Goal: Task Accomplishment & Management: Complete application form

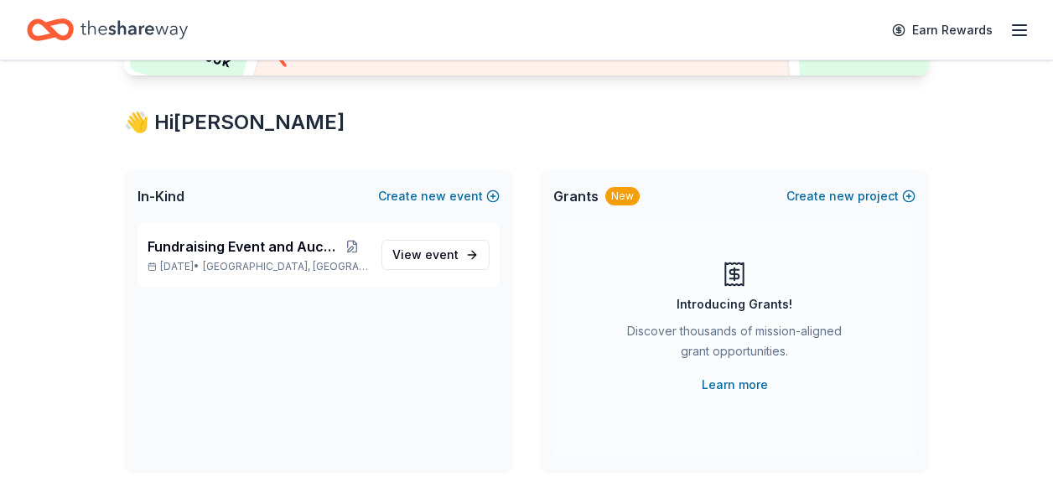
scroll to position [268, 0]
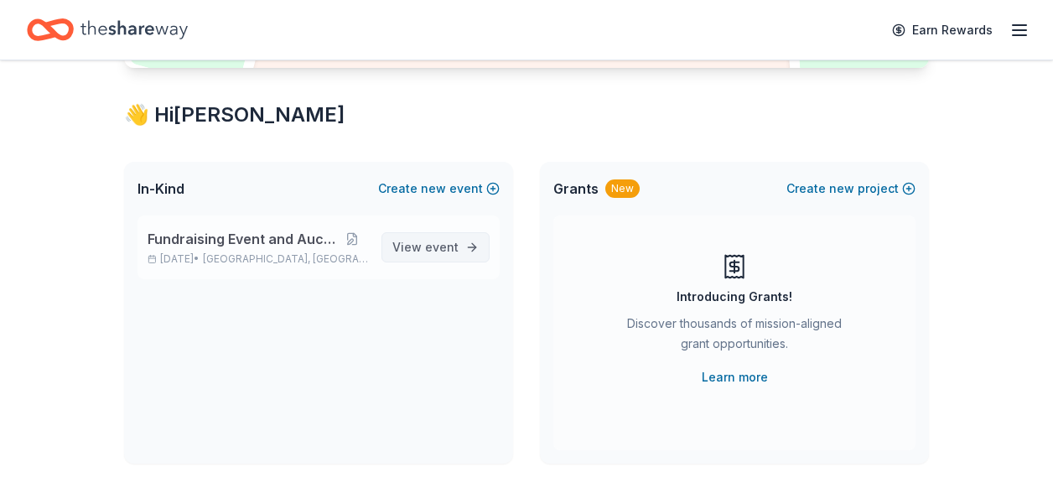
click at [444, 256] on span "View event" at bounding box center [425, 247] width 66 height 20
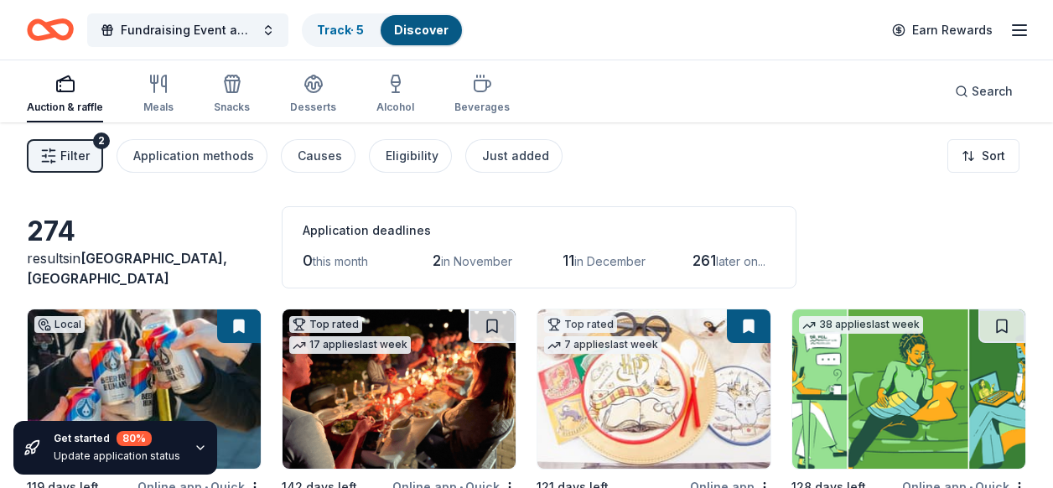
click at [911, 261] on div "274 results in Madeira, OH Application deadlines 0 this month 2 in November 11 …" at bounding box center [526, 247] width 999 height 82
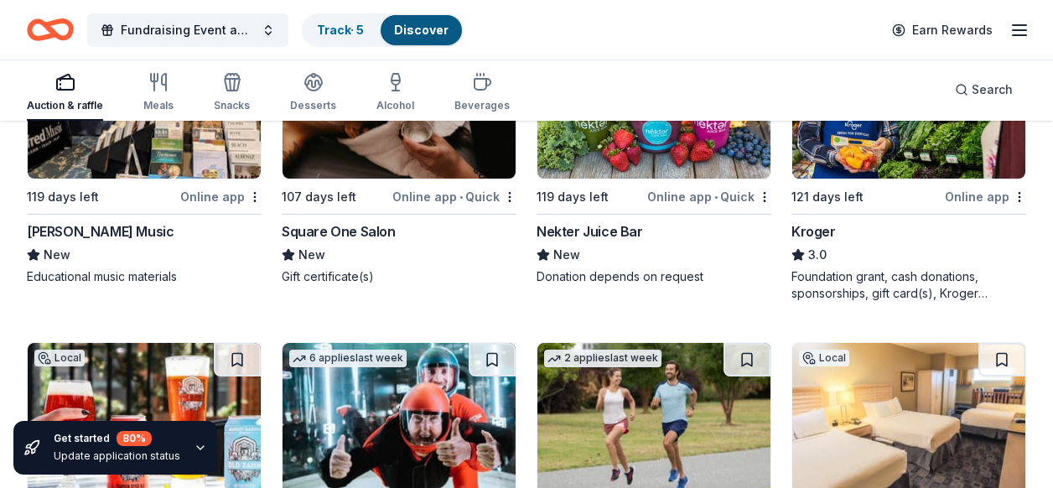
scroll to position [8856, 0]
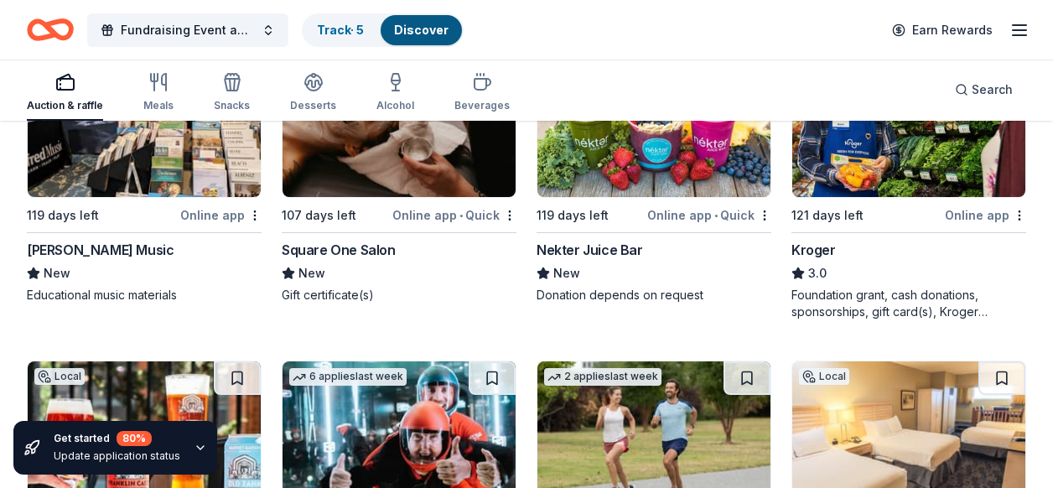
click at [630, 159] on img at bounding box center [653, 117] width 233 height 159
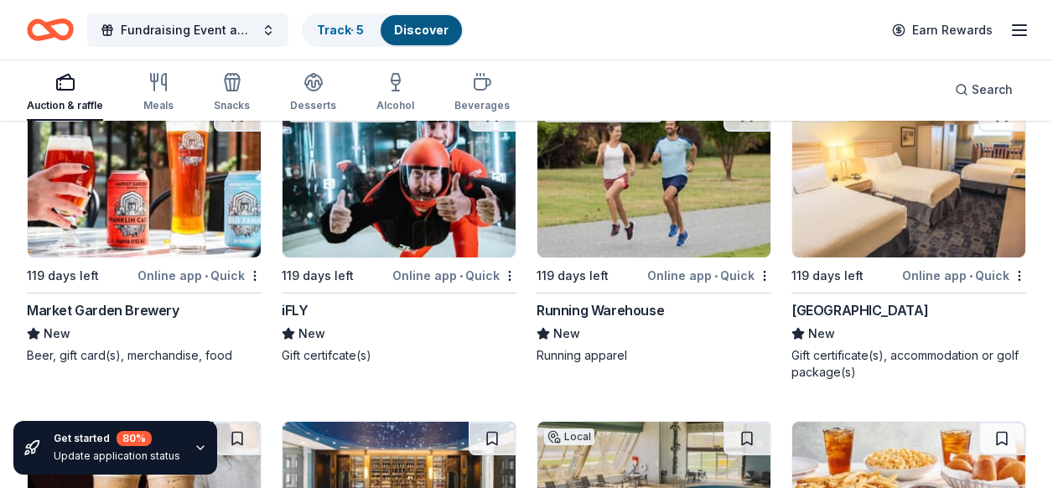
scroll to position [9124, 0]
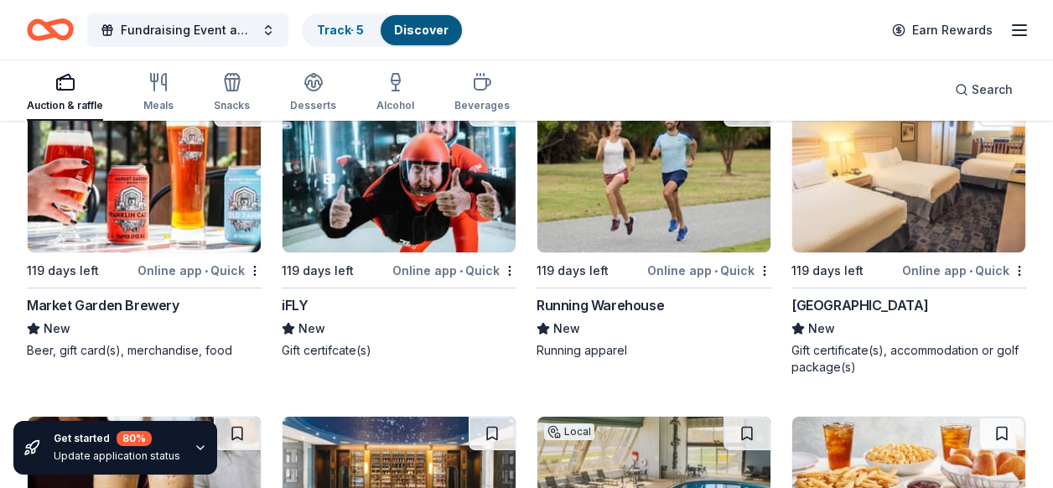
click at [417, 220] on img at bounding box center [398, 172] width 233 height 159
click at [600, 225] on img at bounding box center [653, 172] width 233 height 159
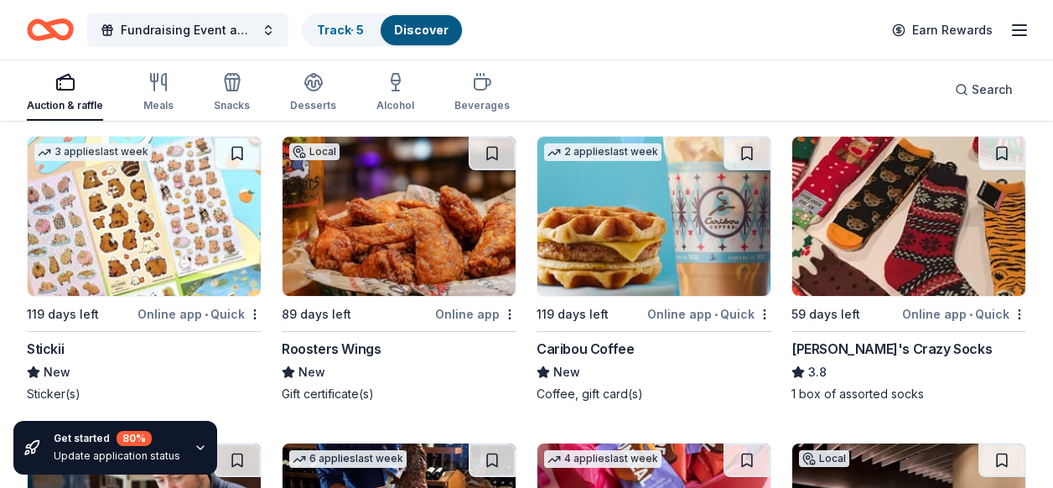
scroll to position [9761, 0]
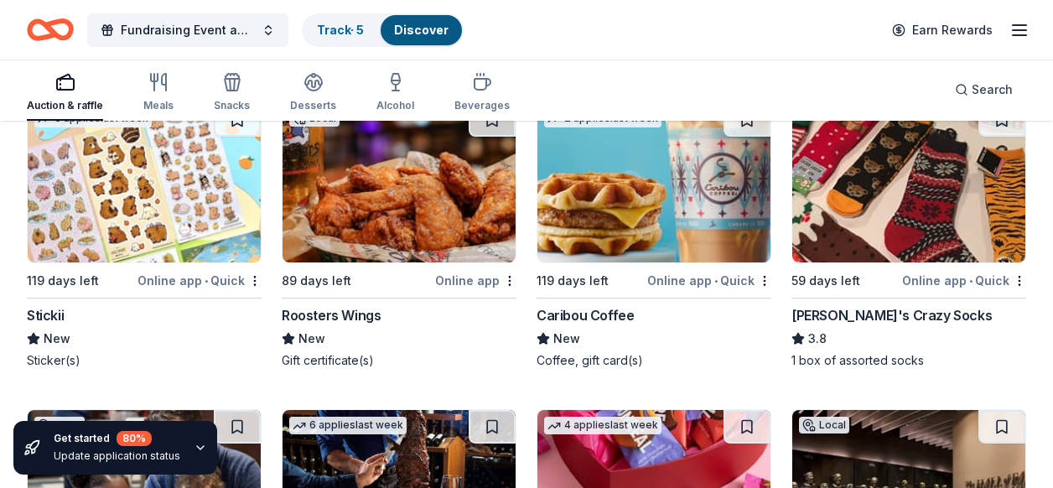
click at [127, 202] on img at bounding box center [144, 182] width 233 height 159
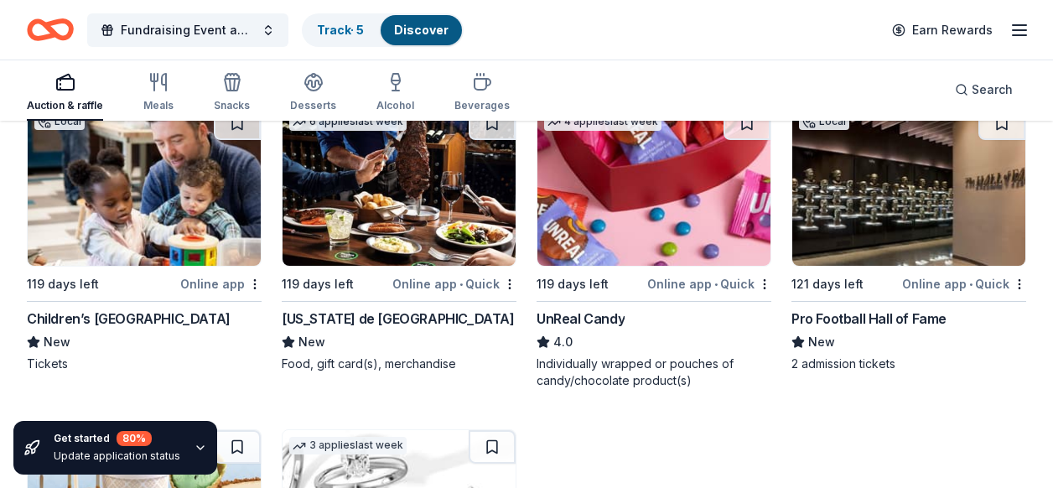
scroll to position [10096, 0]
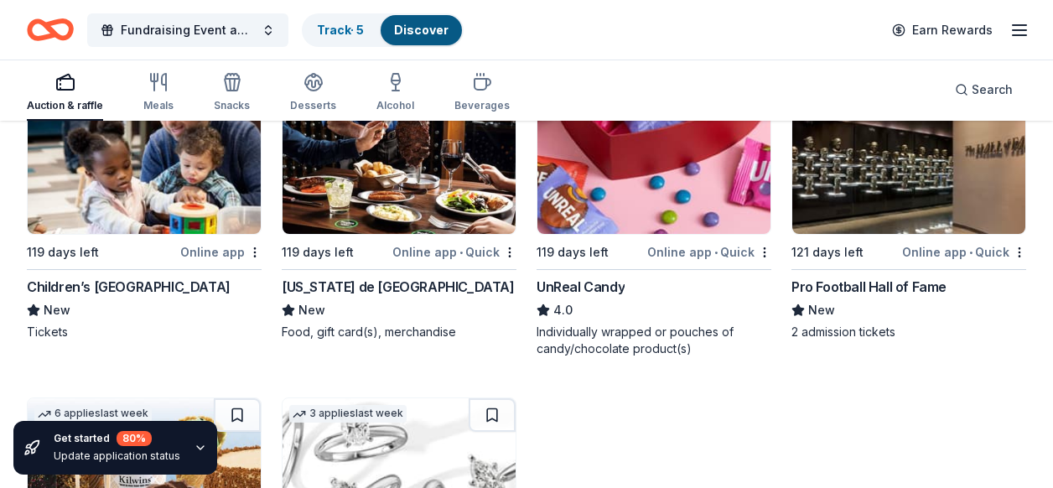
click at [393, 210] on img at bounding box center [398, 154] width 233 height 159
click at [614, 159] on img at bounding box center [653, 154] width 233 height 159
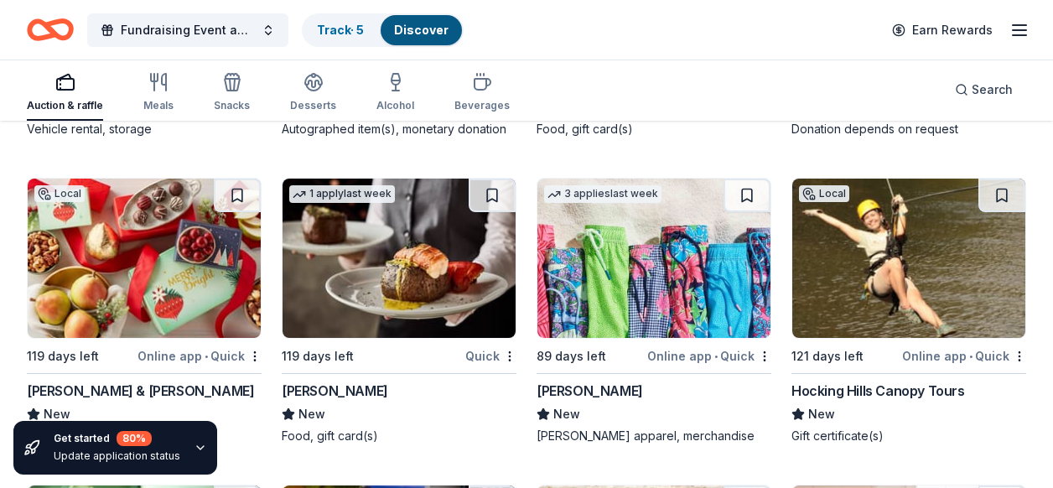
scroll to position [12872, 0]
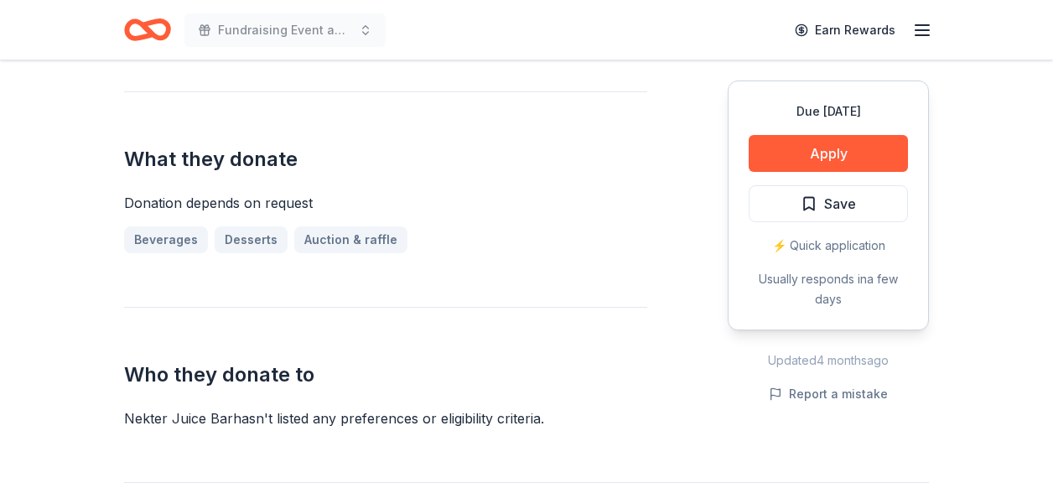
scroll to position [678, 0]
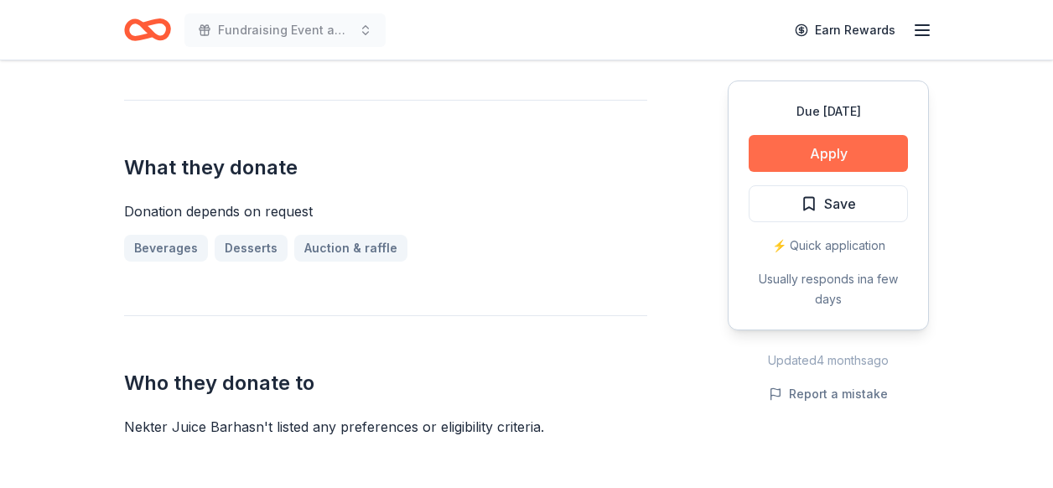
click at [859, 151] on button "Apply" at bounding box center [827, 153] width 159 height 37
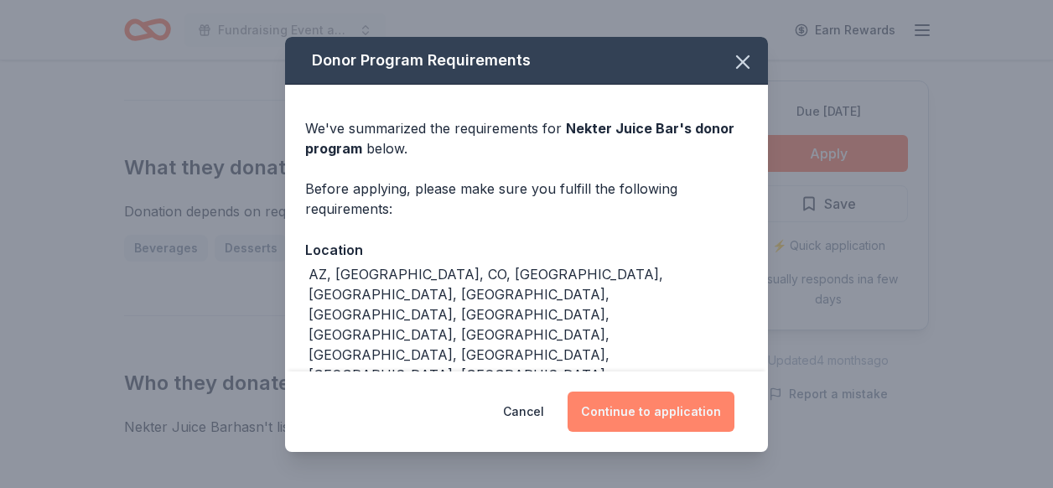
click at [655, 412] on button "Continue to application" at bounding box center [650, 411] width 167 height 40
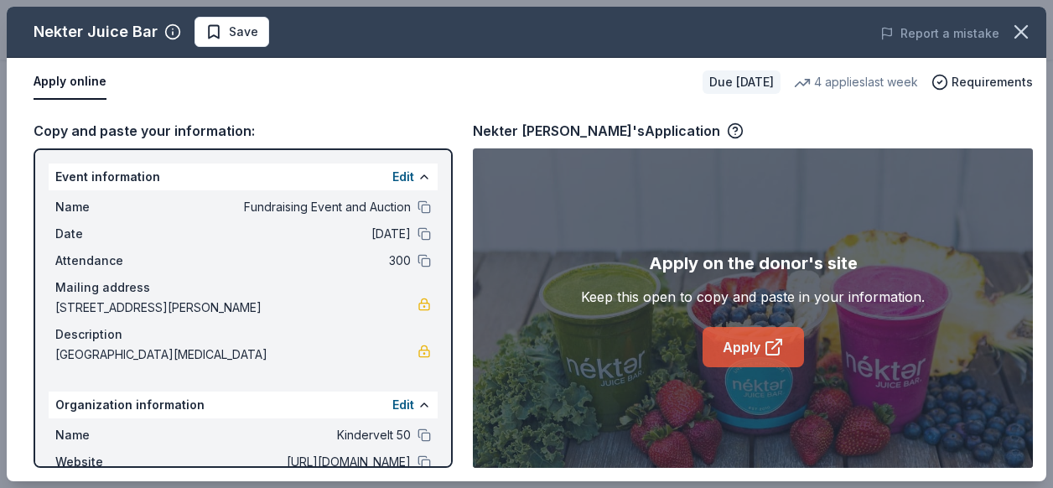
click at [738, 342] on link "Apply" at bounding box center [752, 347] width 101 height 40
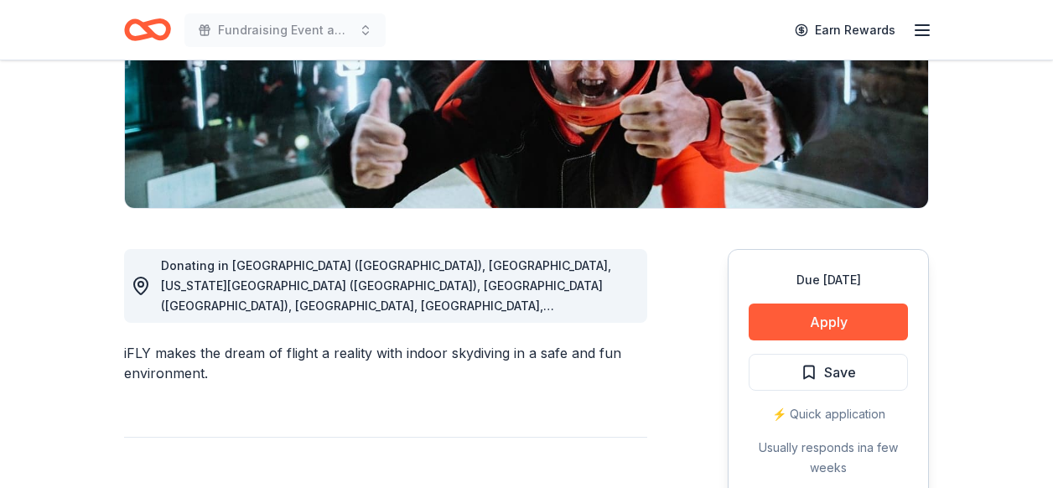
scroll to position [302, 0]
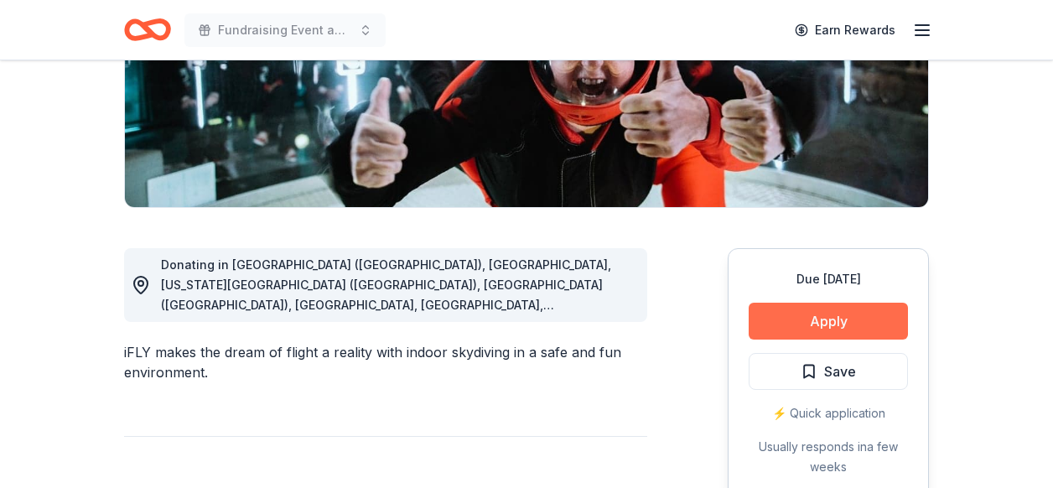
click at [780, 322] on button "Apply" at bounding box center [827, 321] width 159 height 37
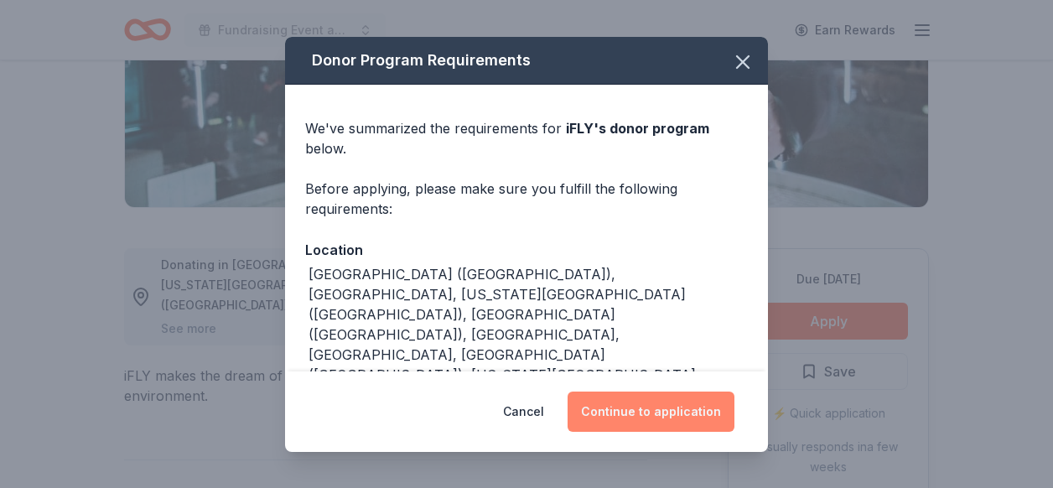
click at [599, 418] on button "Continue to application" at bounding box center [650, 411] width 167 height 40
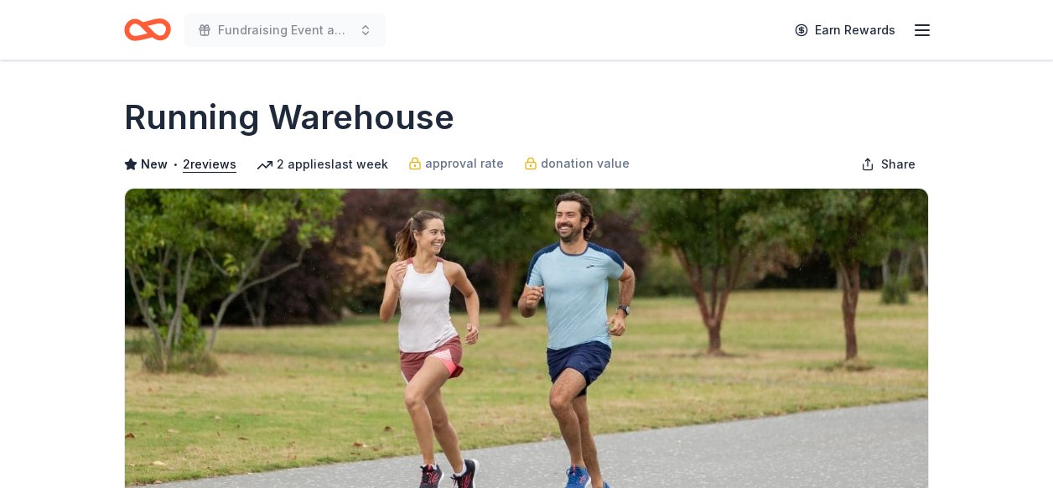
click at [494, 23] on div "Fundraising Event and Auction Earn Rewards" at bounding box center [526, 29] width 805 height 39
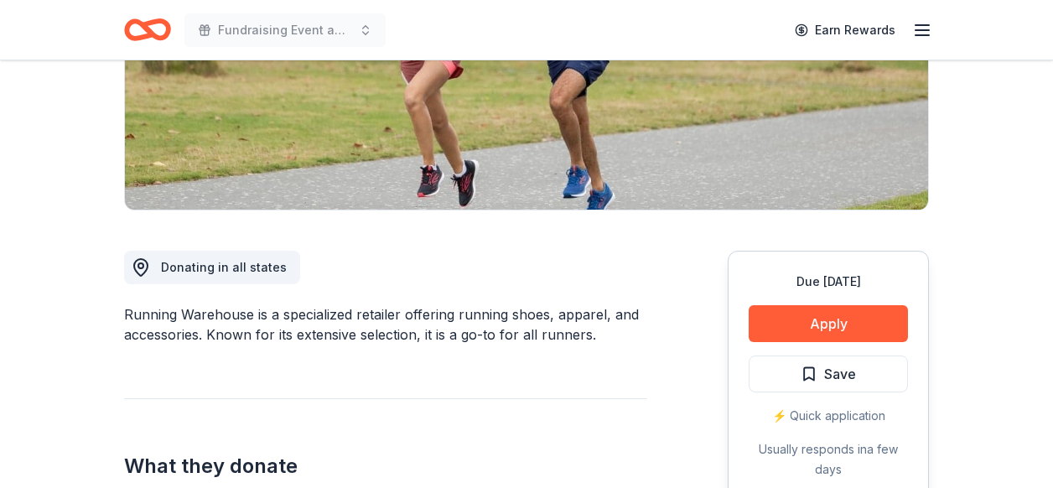
scroll to position [302, 0]
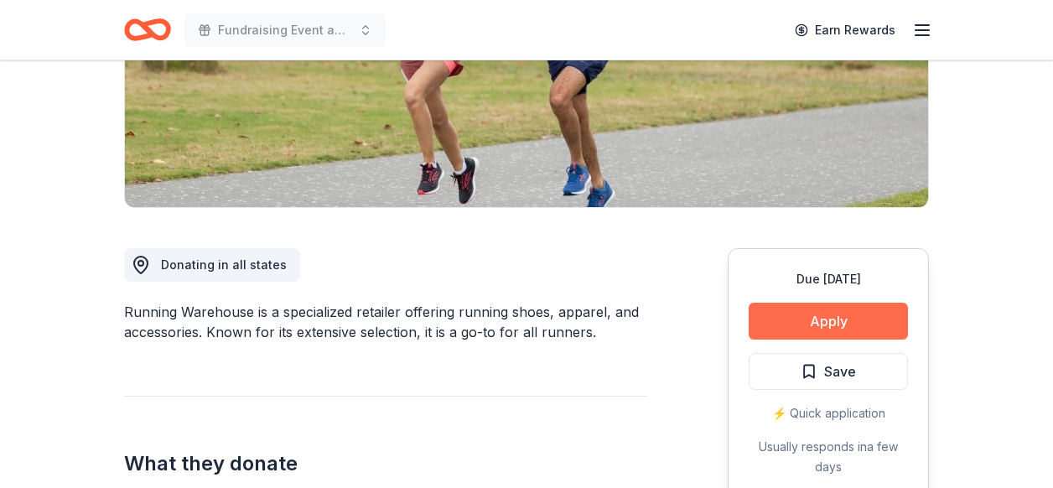
click at [790, 321] on button "Apply" at bounding box center [827, 321] width 159 height 37
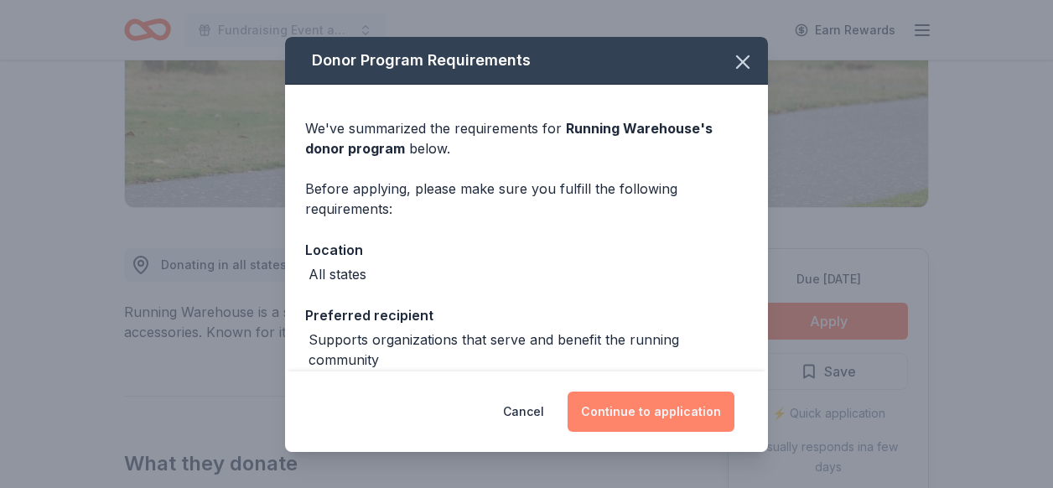
click at [636, 422] on button "Continue to application" at bounding box center [650, 411] width 167 height 40
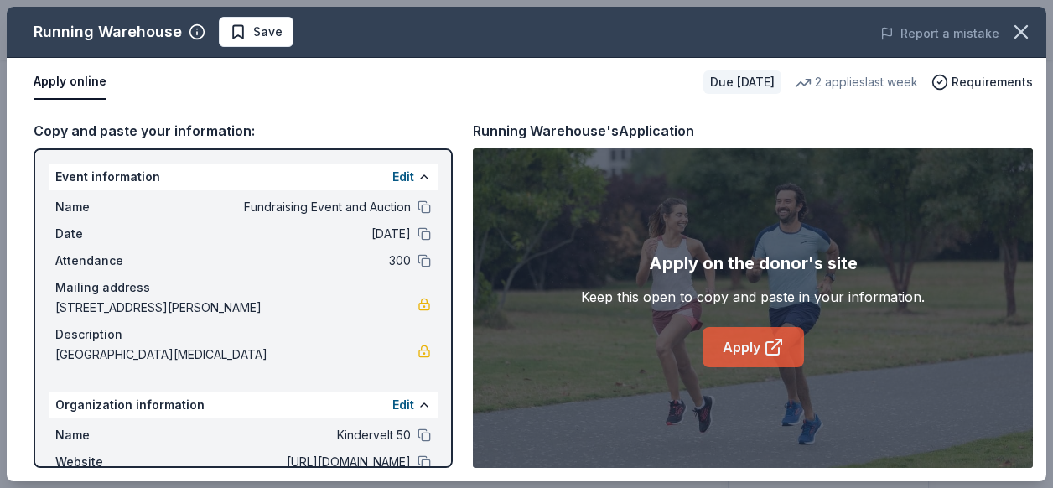
click at [734, 345] on link "Apply" at bounding box center [752, 347] width 101 height 40
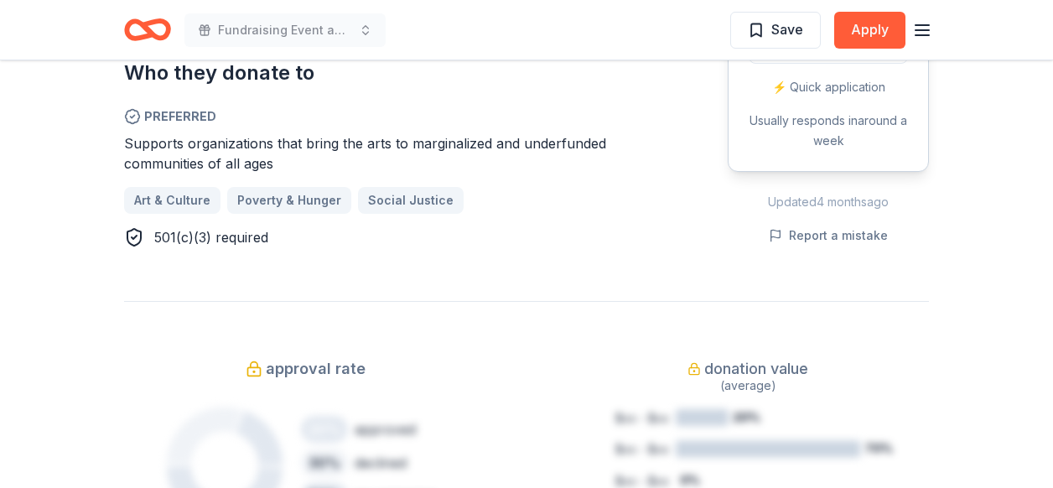
scroll to position [972, 0]
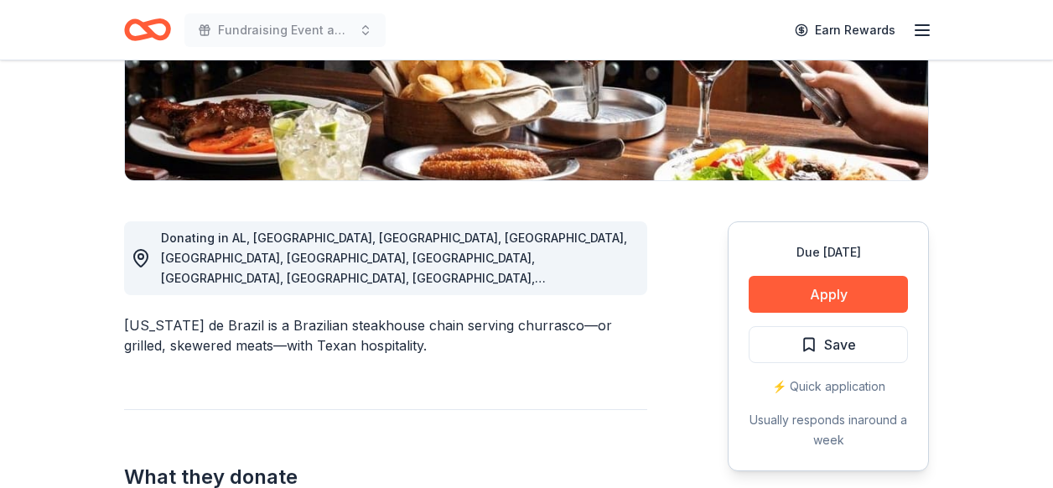
scroll to position [335, 0]
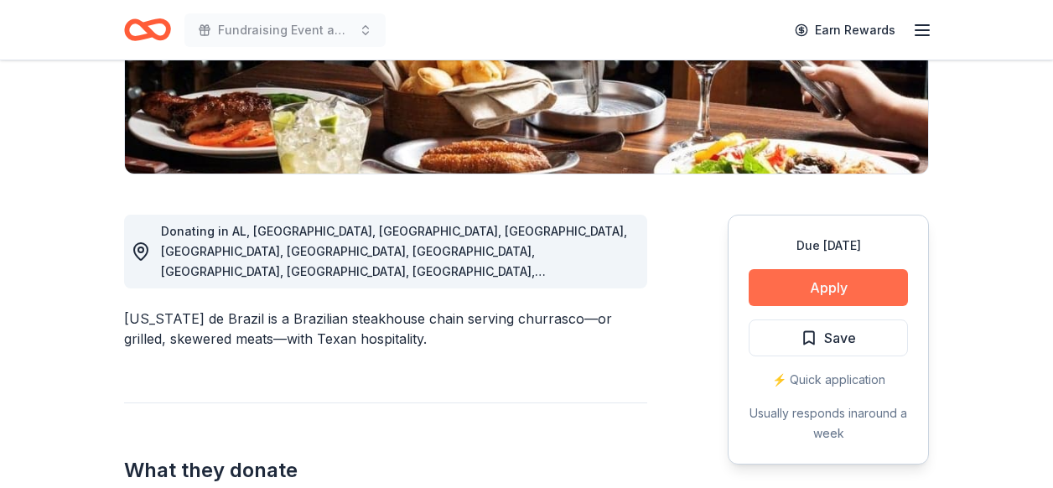
click at [864, 272] on button "Apply" at bounding box center [827, 287] width 159 height 37
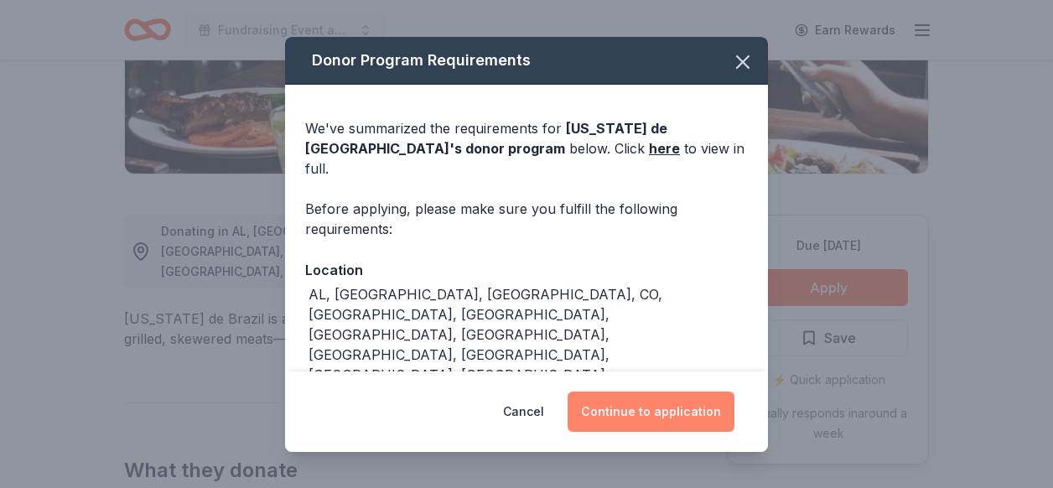
click at [702, 401] on button "Continue to application" at bounding box center [650, 411] width 167 height 40
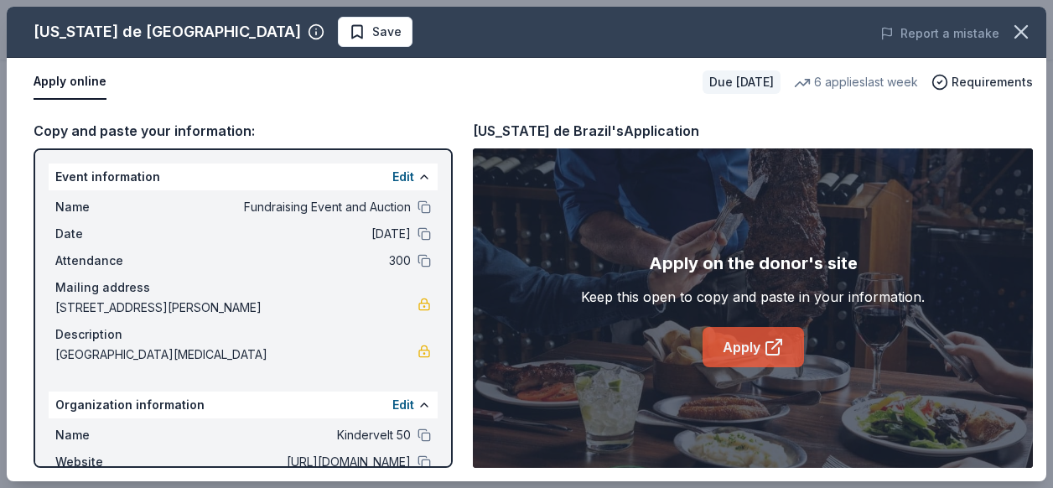
click at [759, 348] on link "Apply" at bounding box center [752, 347] width 101 height 40
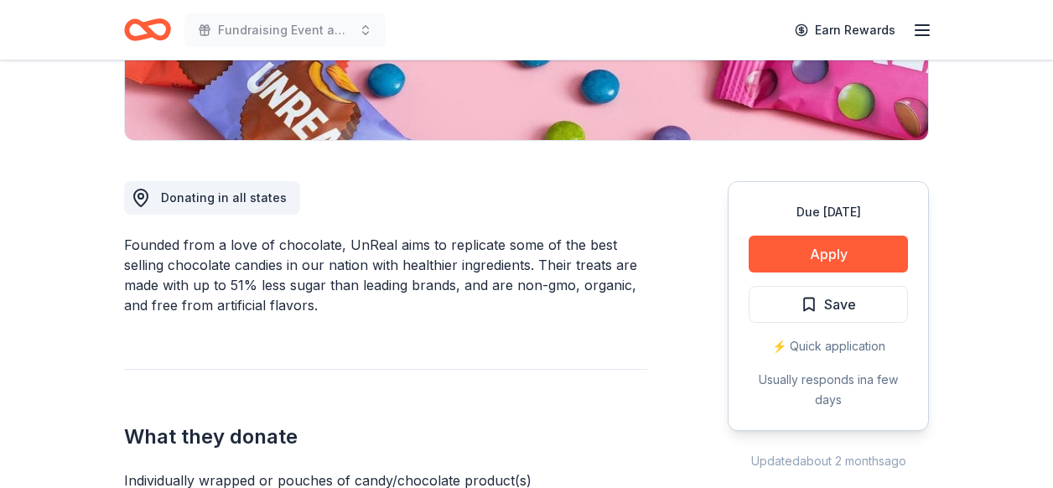
scroll to position [402, 0]
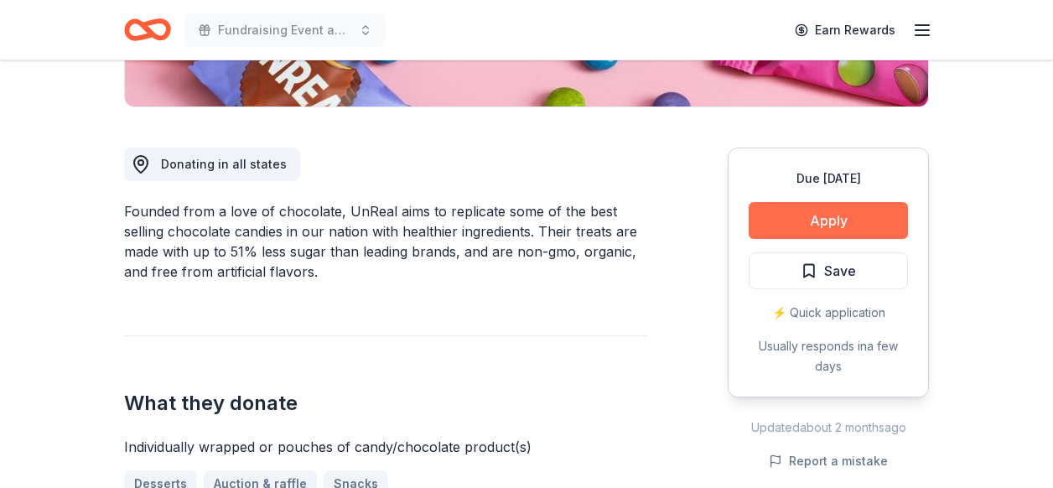
click at [792, 225] on button "Apply" at bounding box center [827, 220] width 159 height 37
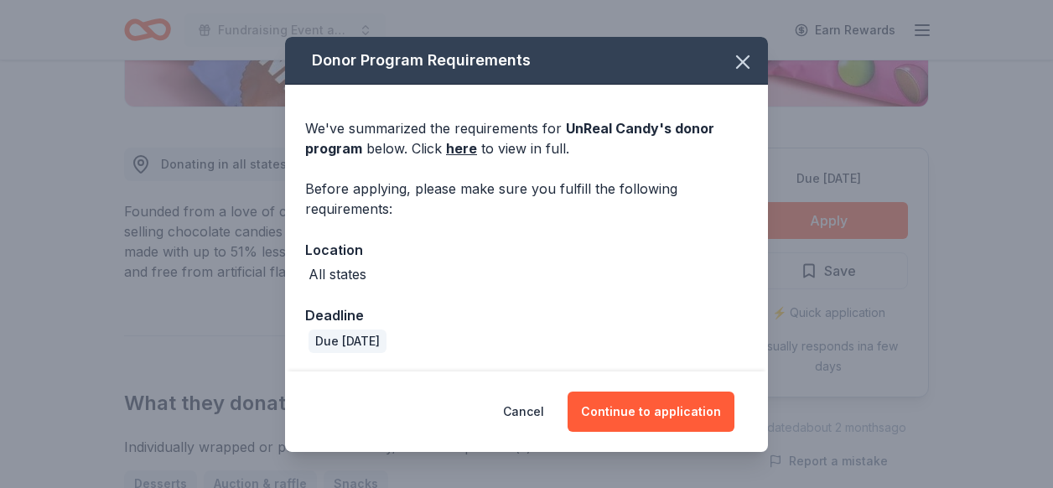
click at [663, 252] on div "Location" at bounding box center [526, 250] width 443 height 22
click at [461, 147] on link "here" at bounding box center [461, 148] width 31 height 20
click at [741, 63] on icon "button" at bounding box center [743, 62] width 12 height 12
